Goal: Register for event/course

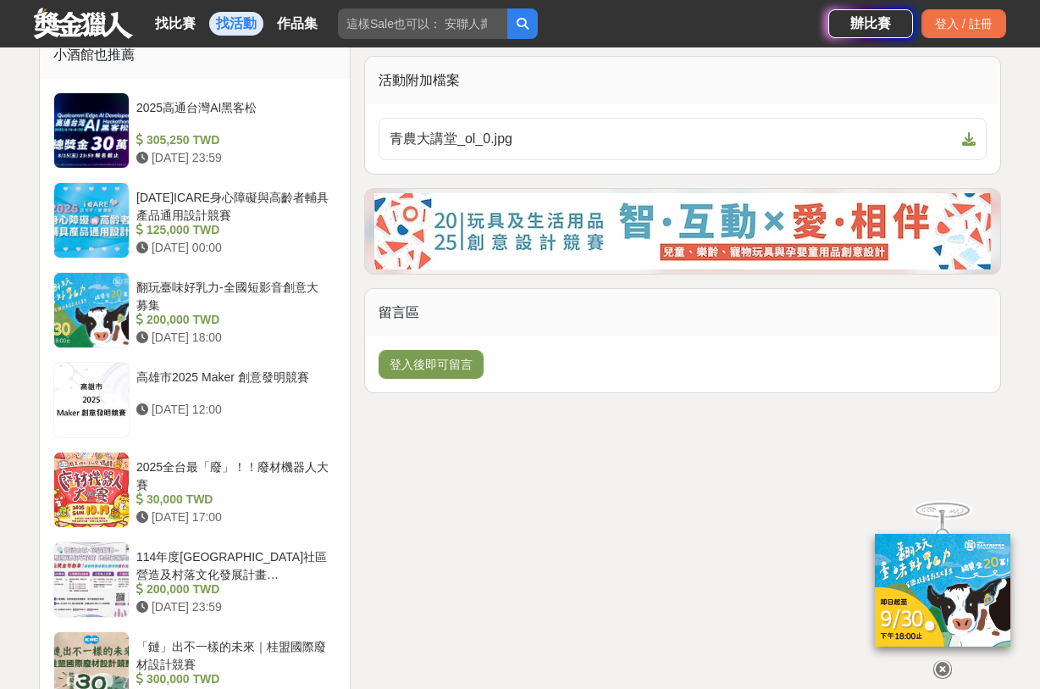
scroll to position [1356, 0]
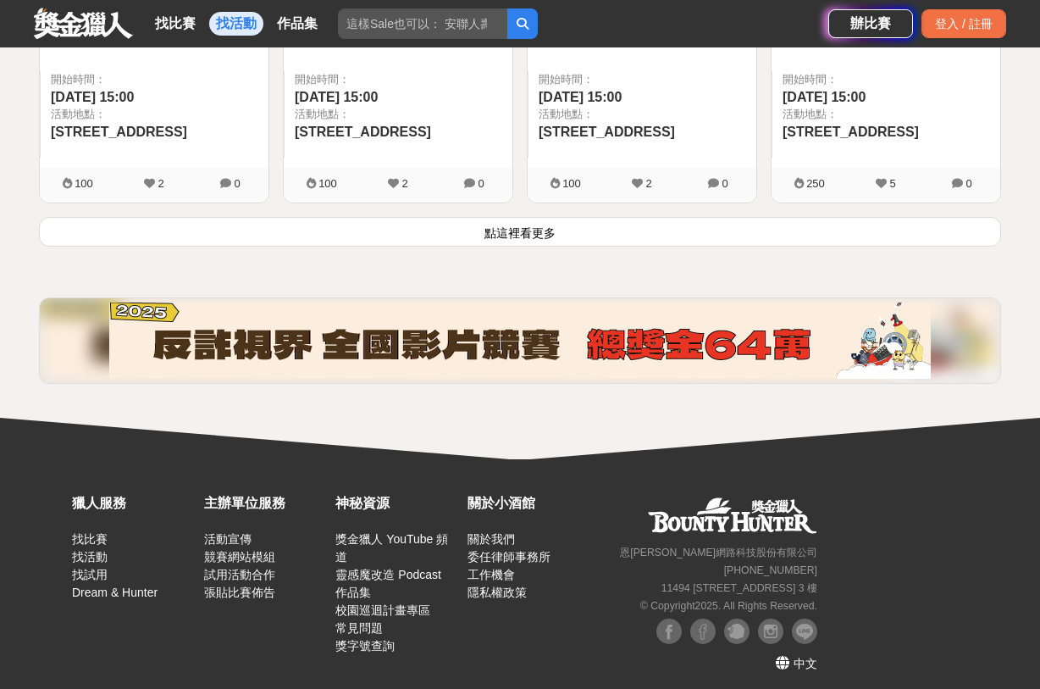
scroll to position [2406, 0]
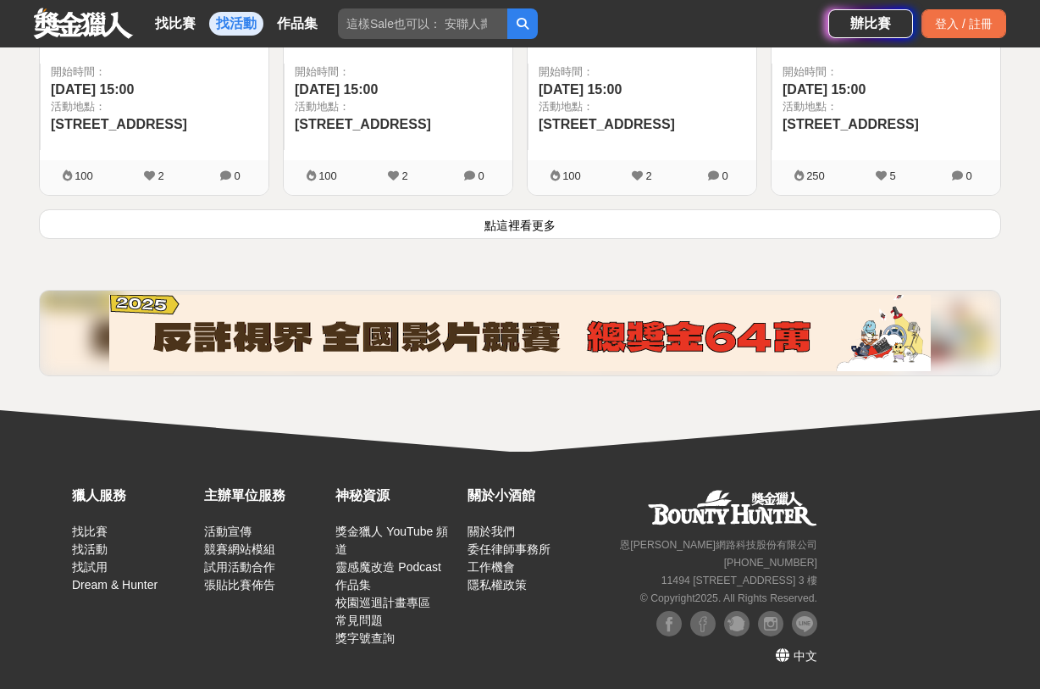
click at [531, 225] on button "點這裡看更多" at bounding box center [520, 224] width 963 height 30
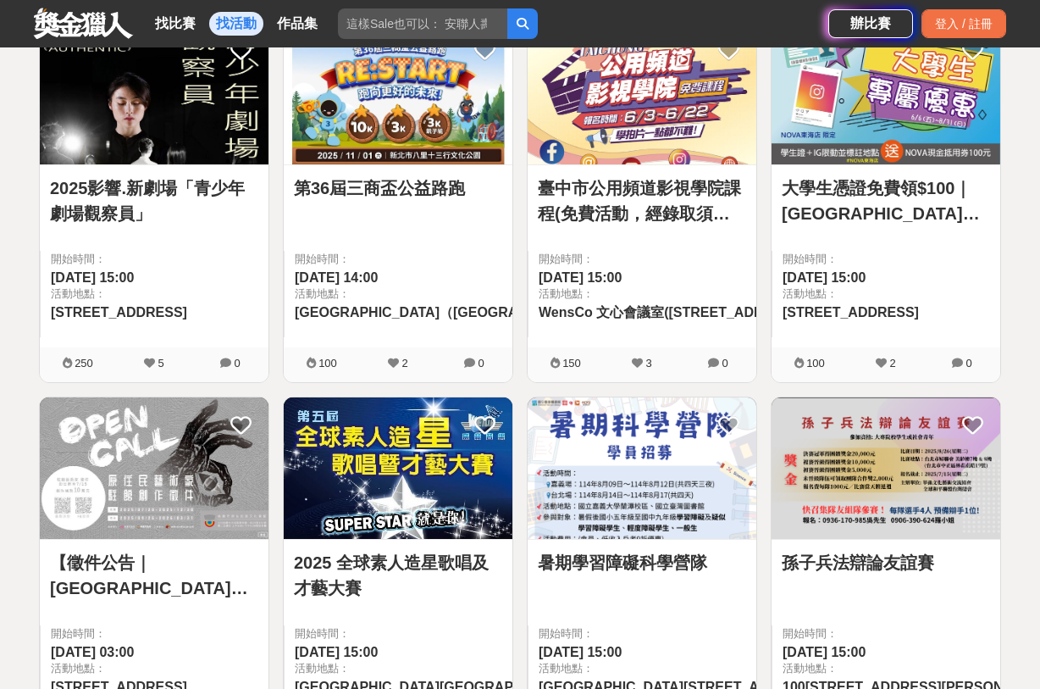
scroll to position [2830, 0]
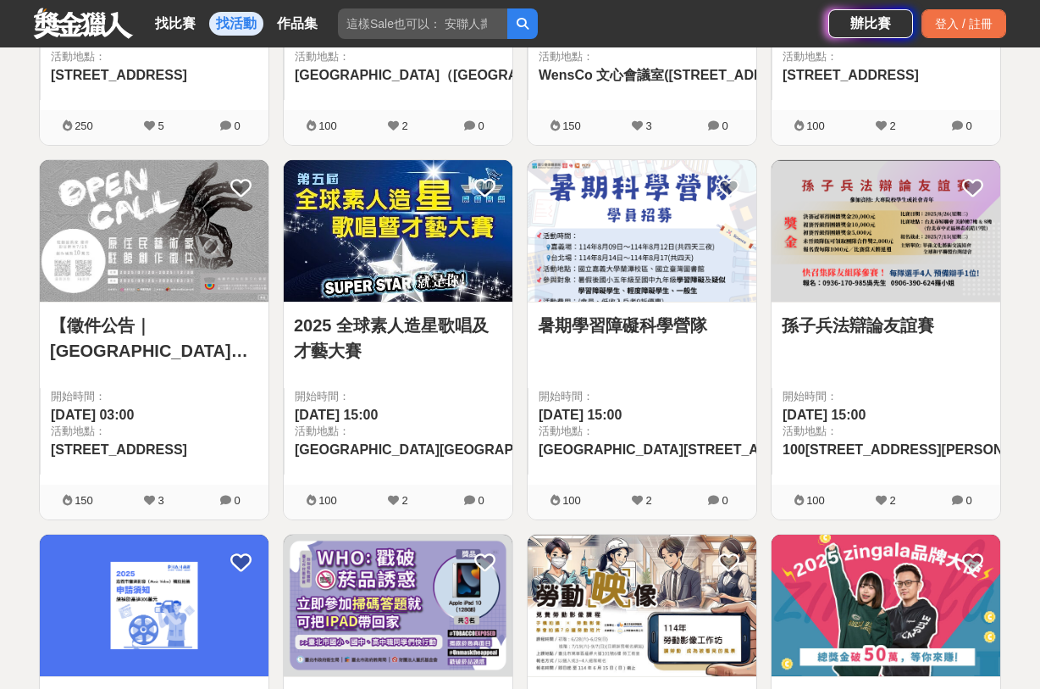
click at [651, 314] on link "暑期學習障礙科學營隊" at bounding box center [642, 325] width 208 height 25
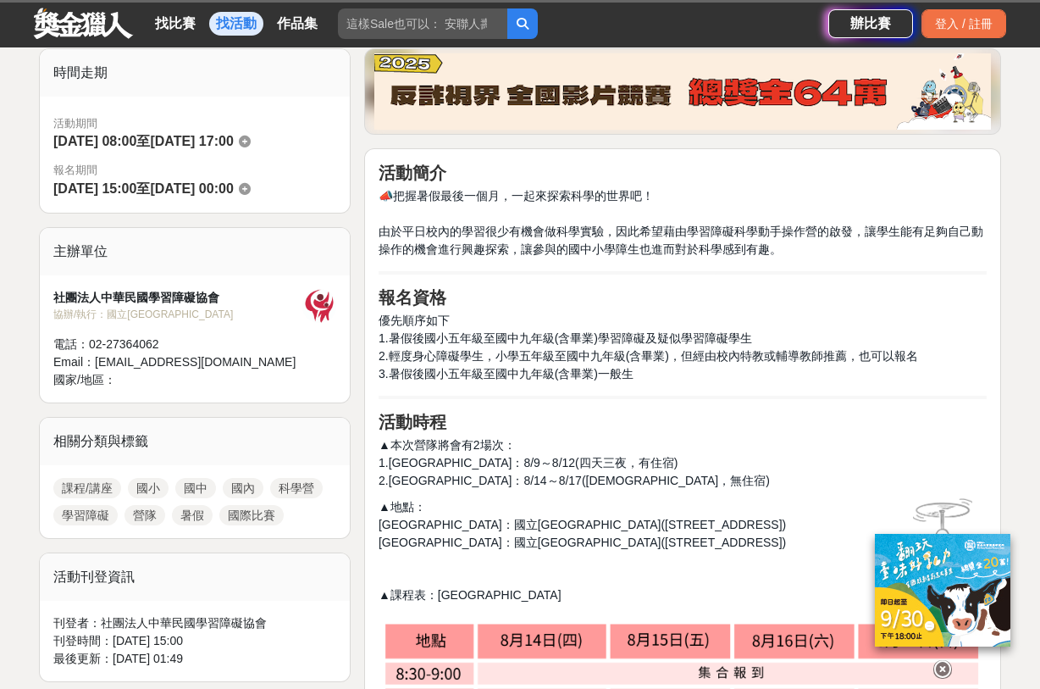
scroll to position [424, 0]
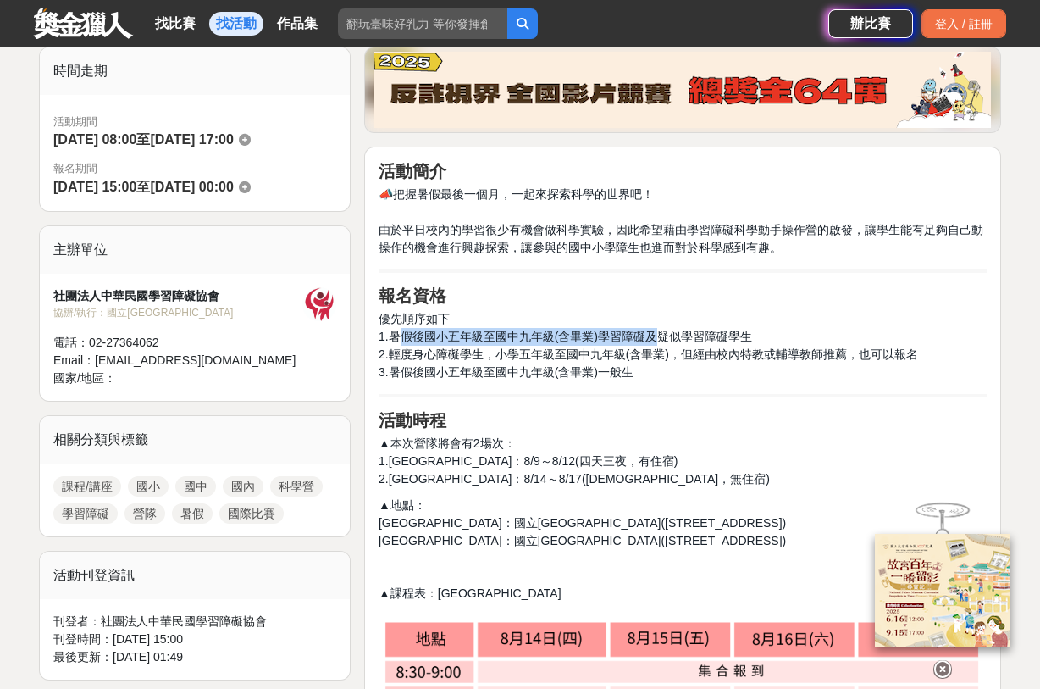
drag, startPoint x: 402, startPoint y: 343, endPoint x: 663, endPoint y: 334, distance: 261.1
click at [663, 334] on p "優先順序如下 1.暑假後國小五年級至國中九年級(含畢業)學習障礙及疑似學習障礙學生 2.輕度身心障礙學生，小學五年級至國中九年級(含畢業)，但經由校內特教或輔…" at bounding box center [683, 345] width 608 height 71
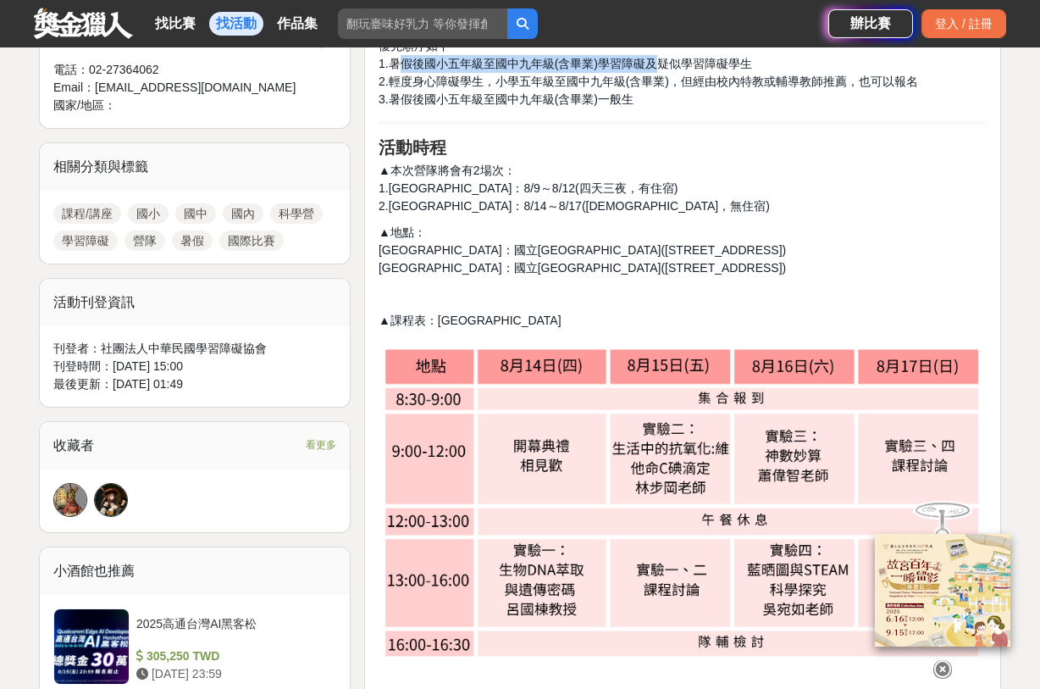
scroll to position [763, 0]
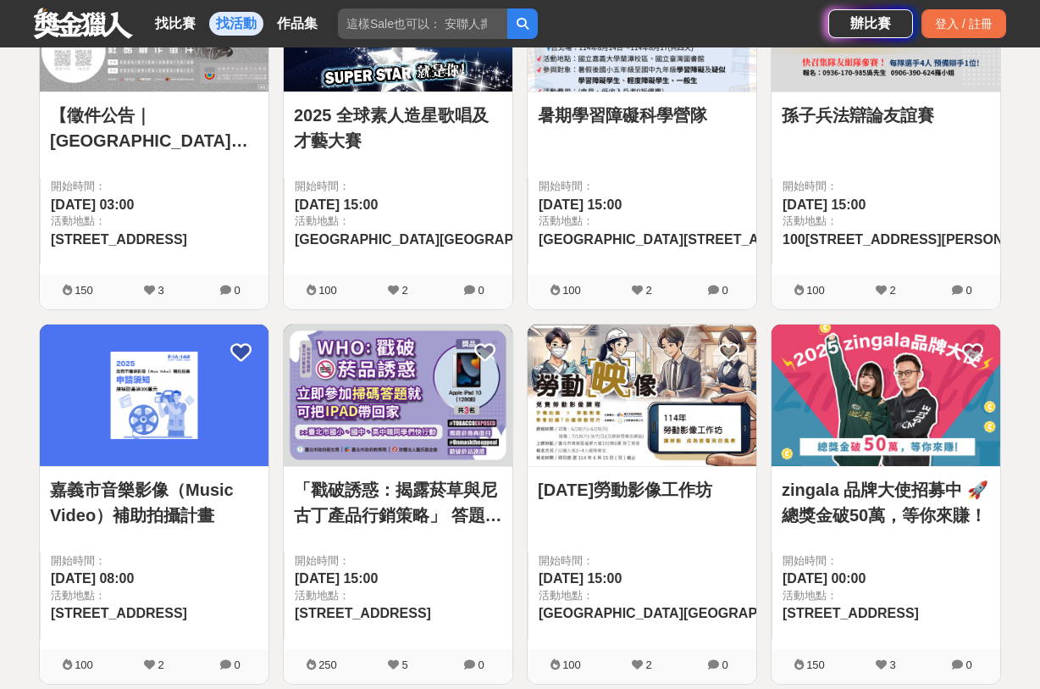
scroll to position [2830, 0]
